Goal: Task Accomplishment & Management: Complete application form

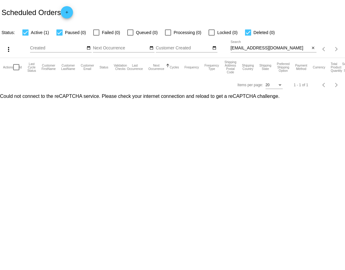
click at [250, 51] on div "[EMAIL_ADDRESS][DOMAIN_NAME] Search" at bounding box center [271, 47] width 80 height 12
click at [250, 49] on input "[EMAIL_ADDRESS][DOMAIN_NAME]" at bounding box center [271, 48] width 80 height 5
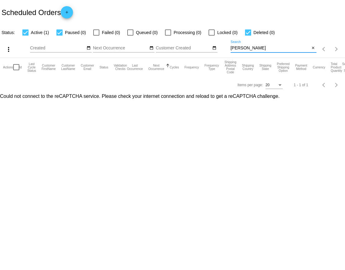
type input "[PERSON_NAME]"
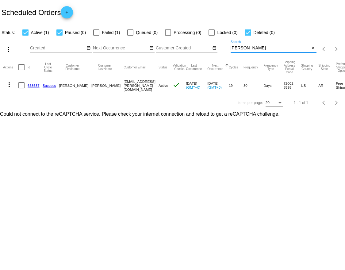
click at [30, 85] on link "668637" at bounding box center [34, 85] width 12 height 4
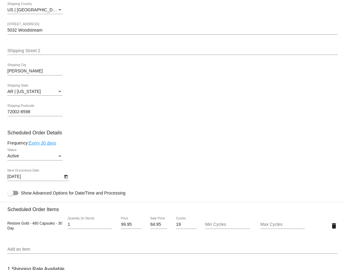
scroll to position [163, 0]
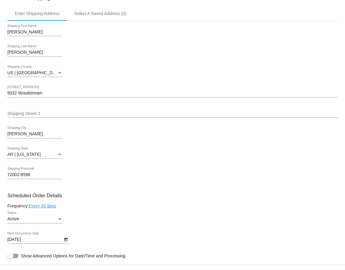
click at [28, 93] on input "5032 Woodstream" at bounding box center [172, 93] width 331 height 5
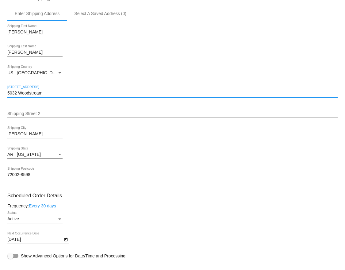
click at [28, 93] on input "5032 Woodstream" at bounding box center [172, 93] width 331 height 5
paste input "[STREET_ADDRESS],"
type input "[STREET_ADDRESS],"
click at [17, 133] on mat-card "Customer 4330233: [PERSON_NAME] [EMAIL_ADDRESS][PERSON_NAME][DOMAIN_NAME] Custo…" at bounding box center [172, 274] width 345 height 614
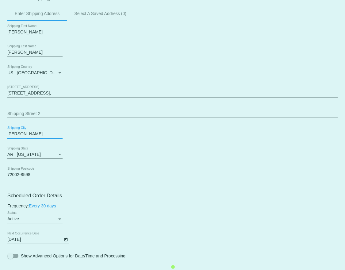
click at [17, 133] on mat-card "Customer 4330233: [PERSON_NAME] [EMAIL_ADDRESS][PERSON_NAME][DOMAIN_NAME] Custo…" at bounding box center [172, 274] width 345 height 614
click at [17, 134] on mat-card "Customer 4330233: [PERSON_NAME] [EMAIL_ADDRESS][PERSON_NAME][DOMAIN_NAME] Custo…" at bounding box center [172, 274] width 345 height 614
click at [17, 134] on input "[PERSON_NAME]" at bounding box center [34, 134] width 55 height 5
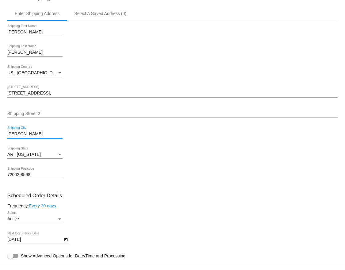
paste input "[PERSON_NAME]"
type input "[PERSON_NAME]"
click at [12, 177] on mat-card "Customer 4330233: [PERSON_NAME] [EMAIL_ADDRESS][PERSON_NAME][DOMAIN_NAME] Custo…" at bounding box center [172, 274] width 345 height 614
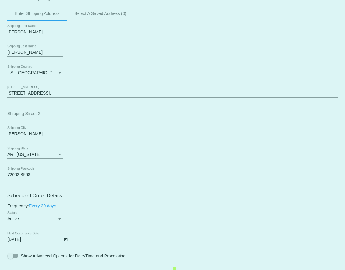
click at [12, 177] on mat-card "Customer 4330233: [PERSON_NAME] [EMAIL_ADDRESS][PERSON_NAME][DOMAIN_NAME] Custo…" at bounding box center [172, 274] width 345 height 614
click at [12, 175] on mat-card "Customer 4330233: [PERSON_NAME] [EMAIL_ADDRESS][PERSON_NAME][DOMAIN_NAME] Custo…" at bounding box center [172, 274] width 345 height 614
click at [12, 175] on input "72002-8598" at bounding box center [34, 175] width 55 height 5
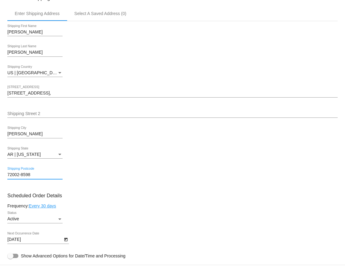
click at [13, 174] on input "72002-8598" at bounding box center [34, 175] width 55 height 5
paste input "22"
type input "72022"
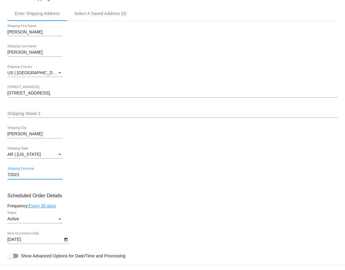
click at [78, 182] on mat-card "Customer 4330233: [PERSON_NAME] [EMAIL_ADDRESS][PERSON_NAME][DOMAIN_NAME] Custo…" at bounding box center [172, 274] width 345 height 614
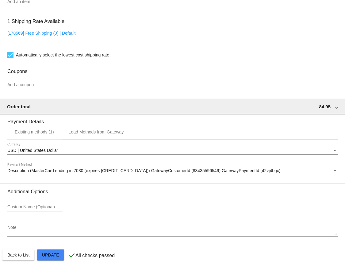
scroll to position [480, 0]
